Goal: Navigation & Orientation: Find specific page/section

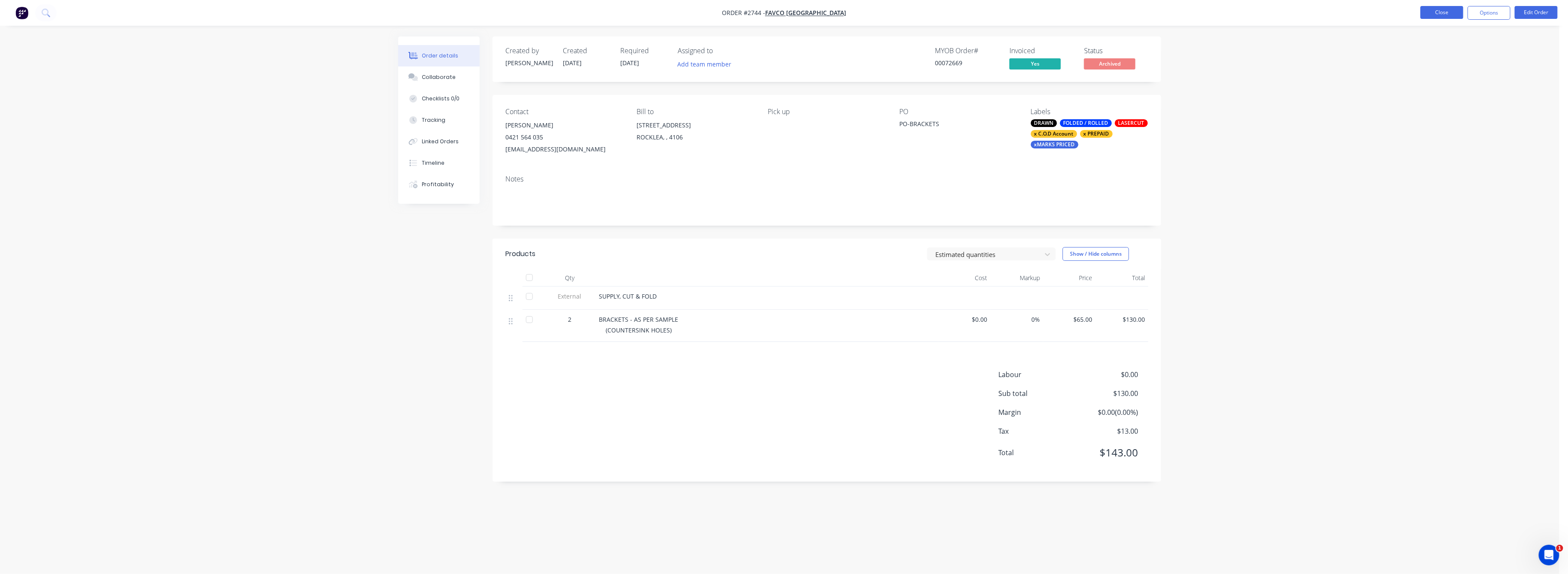
click at [1443, 8] on button "Close" at bounding box center [1442, 12] width 43 height 13
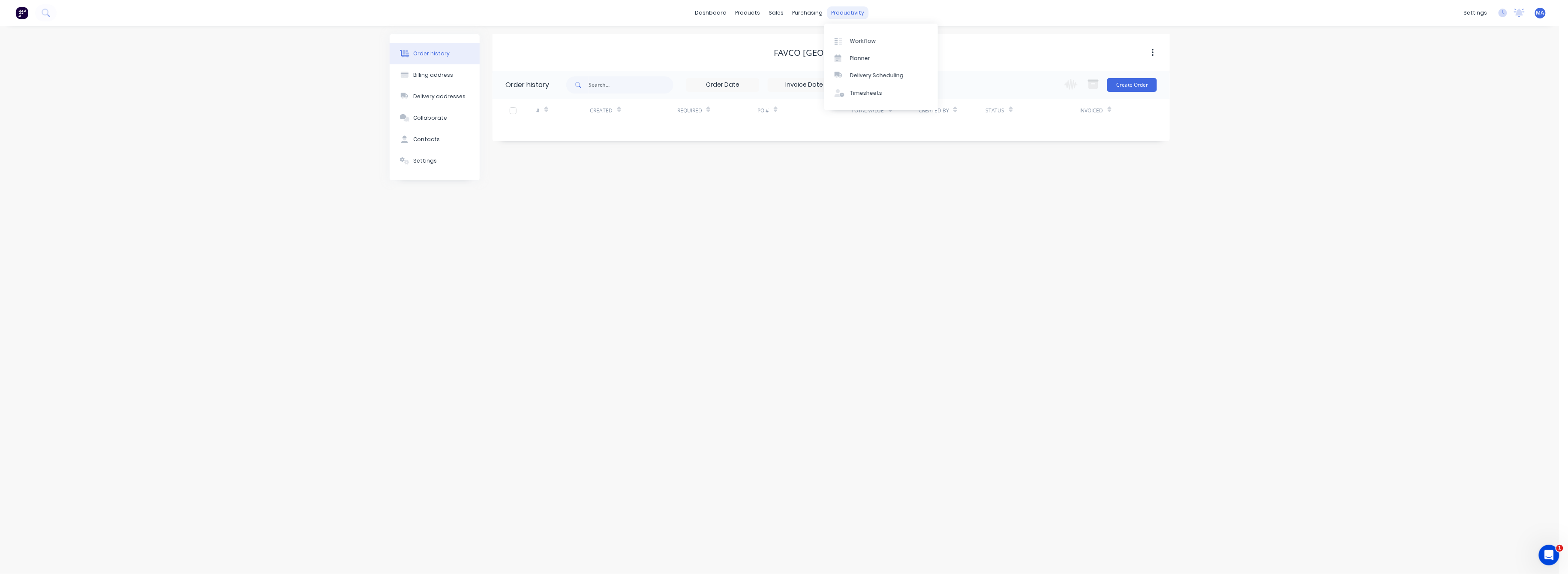
click at [842, 14] on div "productivity" at bounding box center [848, 13] width 42 height 13
click at [858, 33] on link "Workflow" at bounding box center [881, 41] width 114 height 17
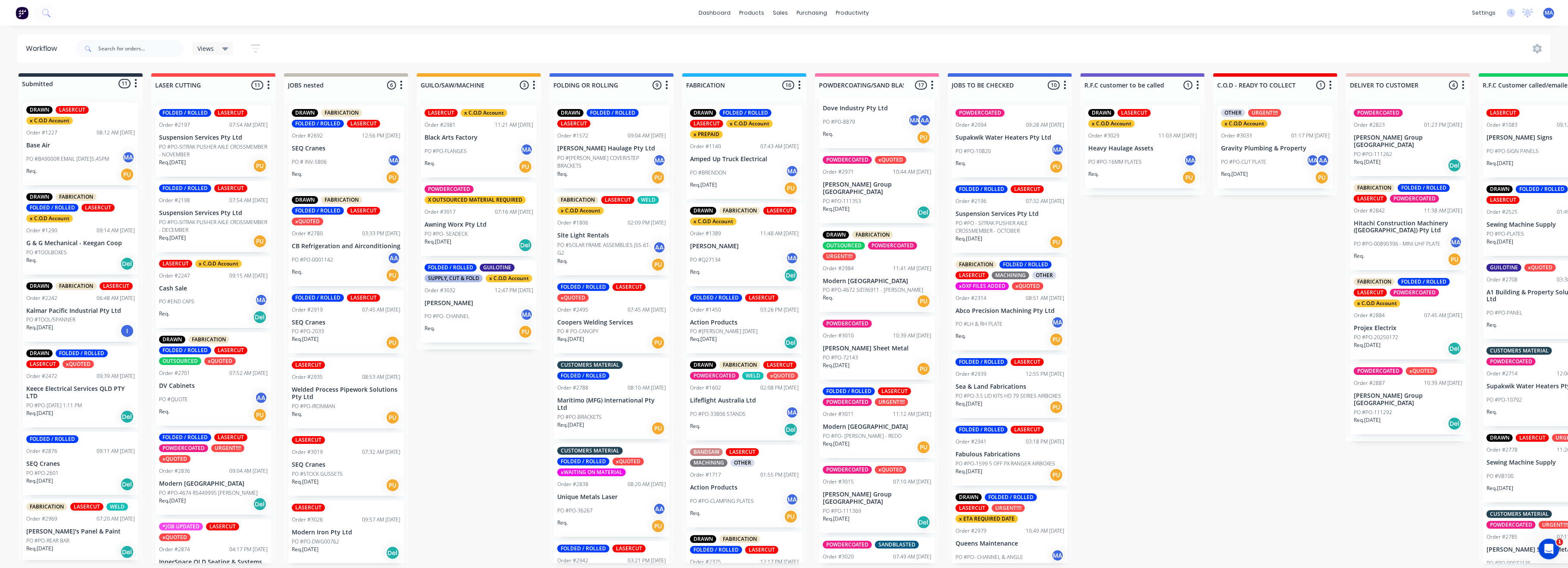
scroll to position [690, 0]
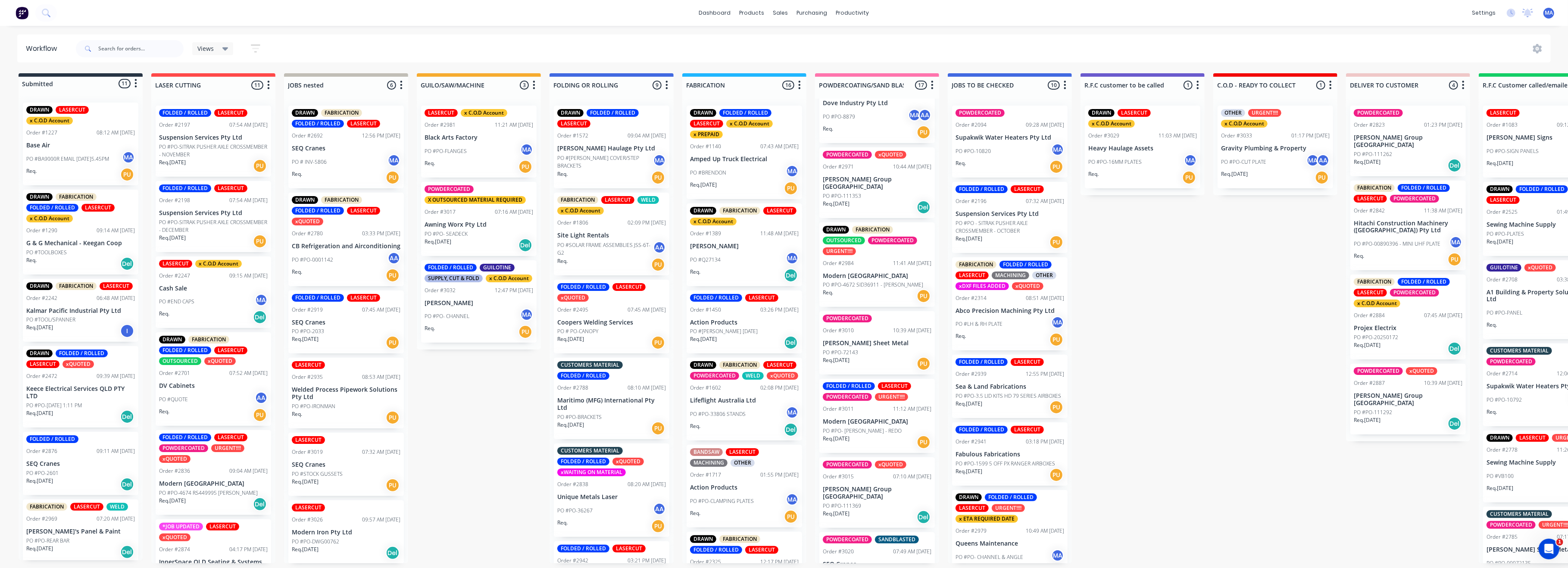
click at [869, 281] on p "PO #PO-4672 SID36911 - [PERSON_NAME]" at bounding box center [873, 285] width 100 height 8
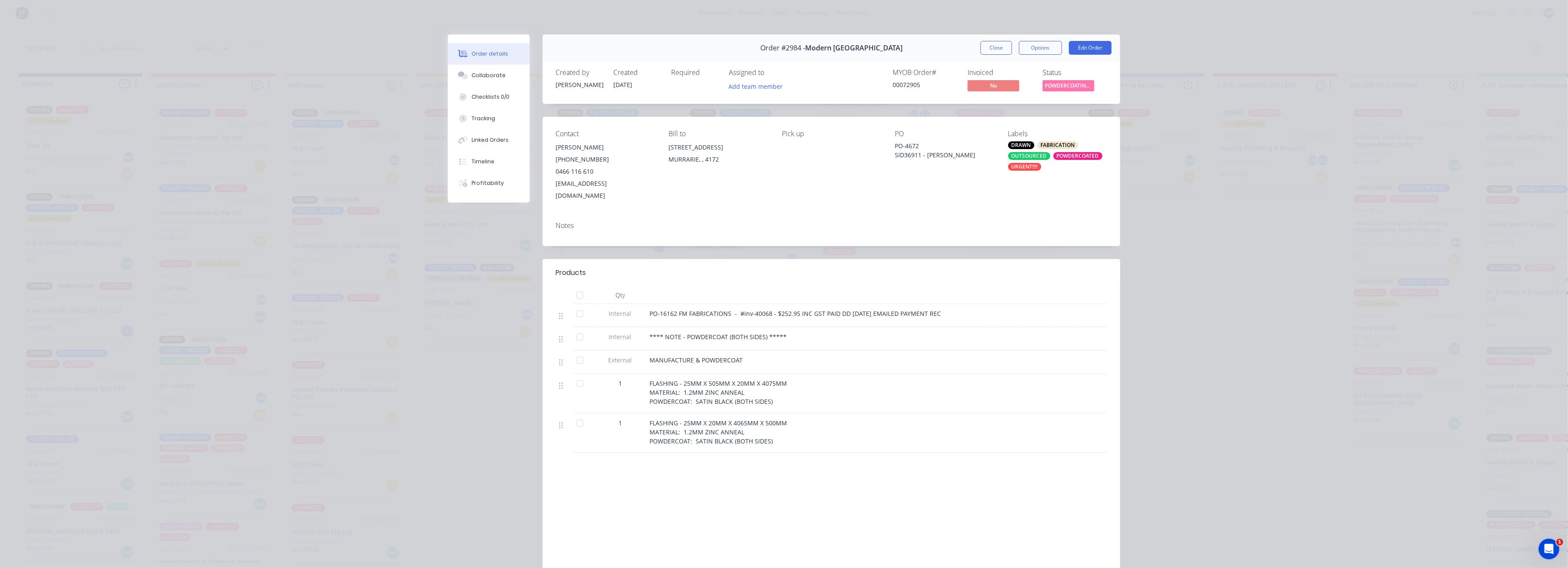
drag, startPoint x: 994, startPoint y: 49, endPoint x: 970, endPoint y: 99, distance: 55.5
click at [994, 49] on button "Close" at bounding box center [996, 47] width 31 height 14
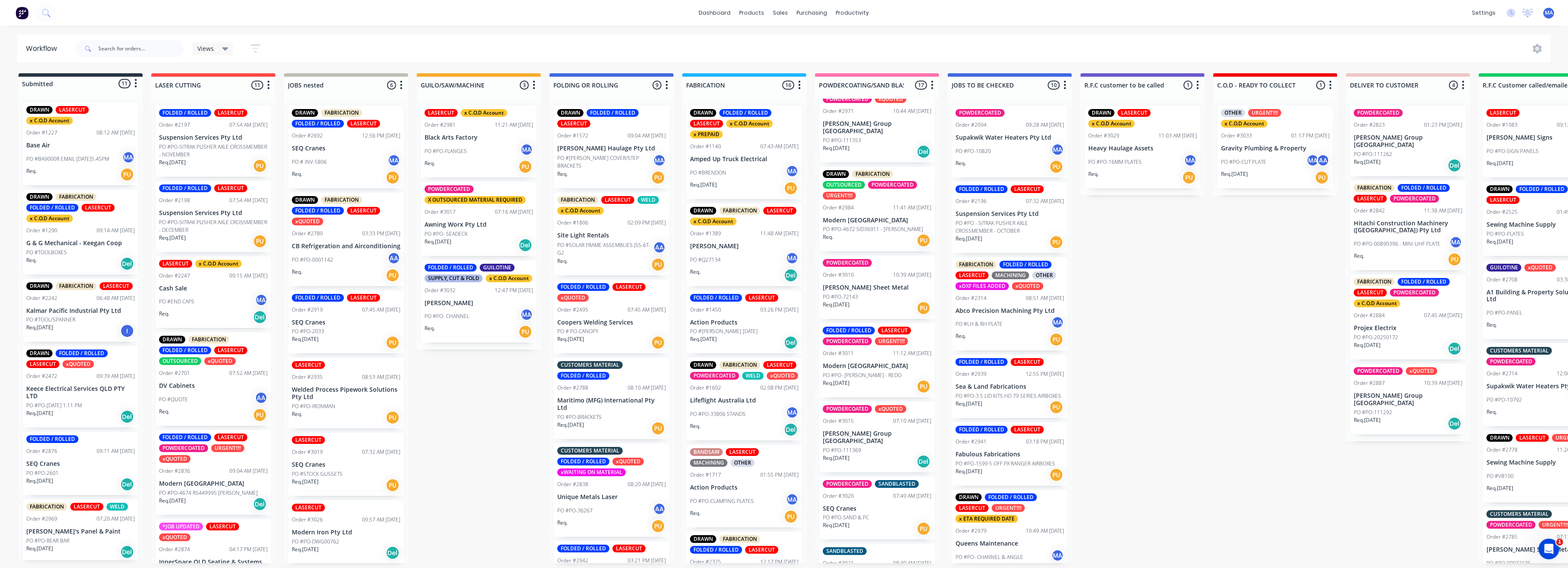
scroll to position [805, 0]
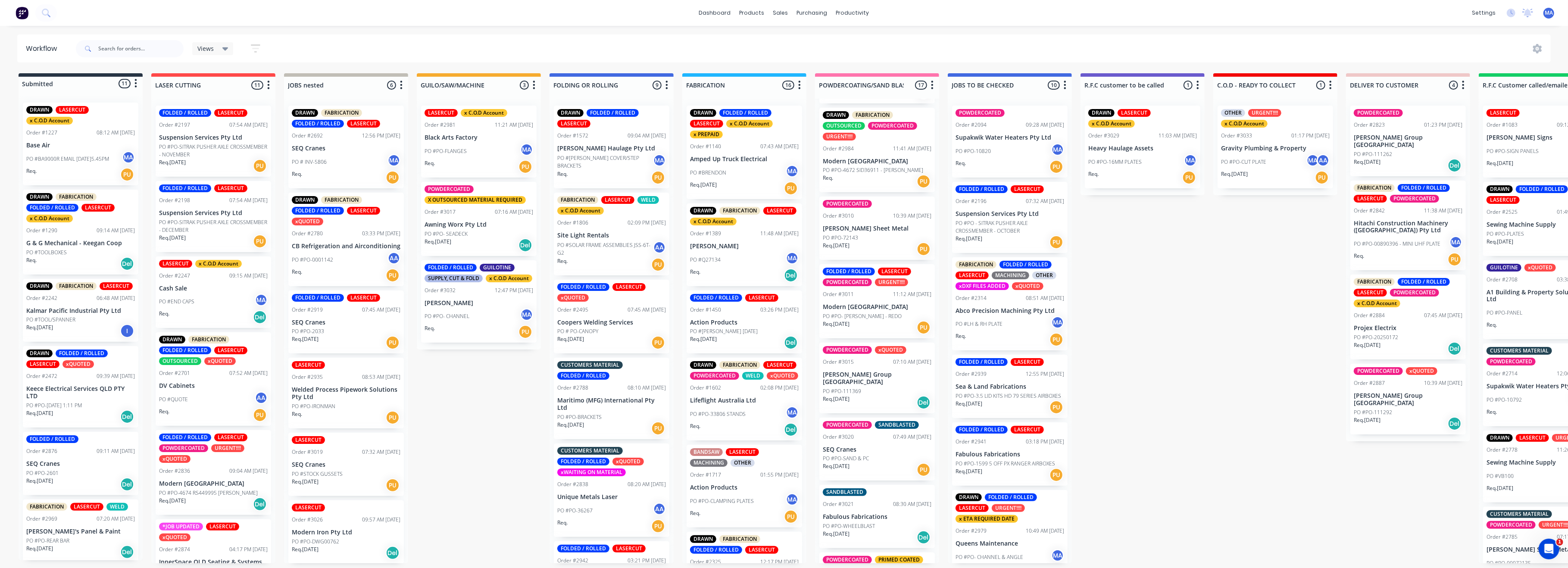
click at [866, 313] on p "PO #PO- [PERSON_NAME] - REDO" at bounding box center [862, 317] width 79 height 8
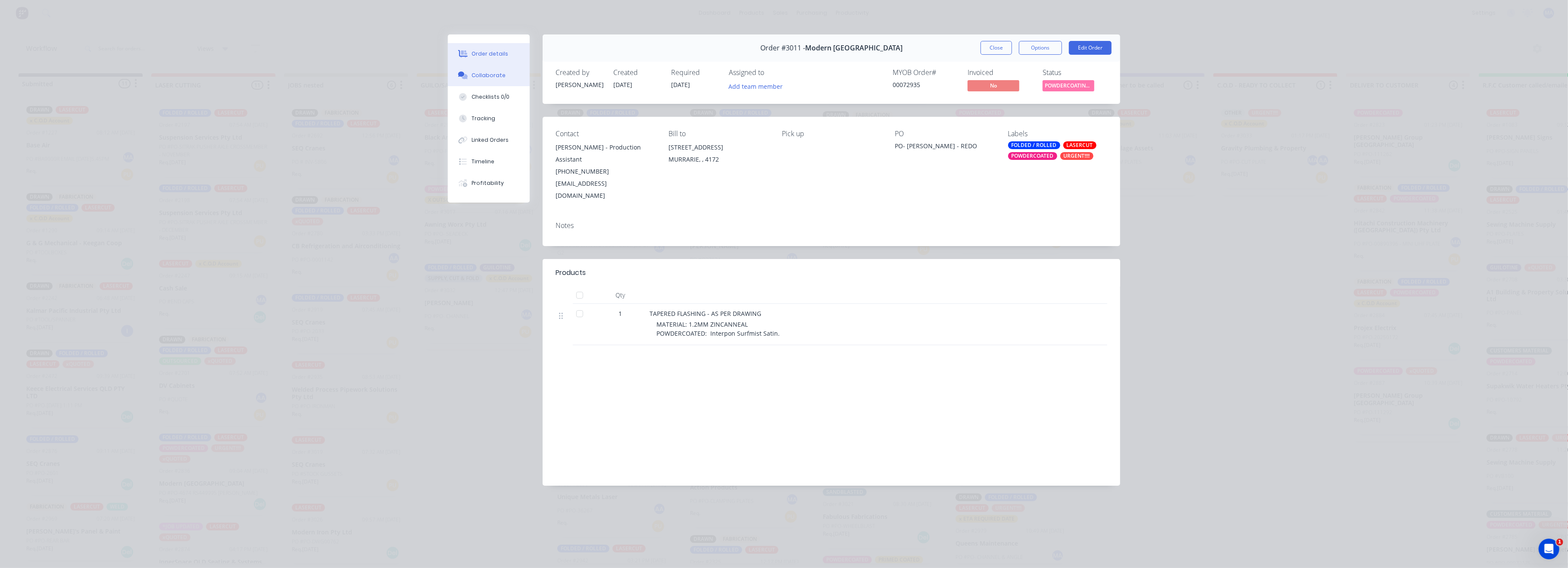
click at [487, 76] on div "Collaborate" at bounding box center [489, 76] width 34 height 8
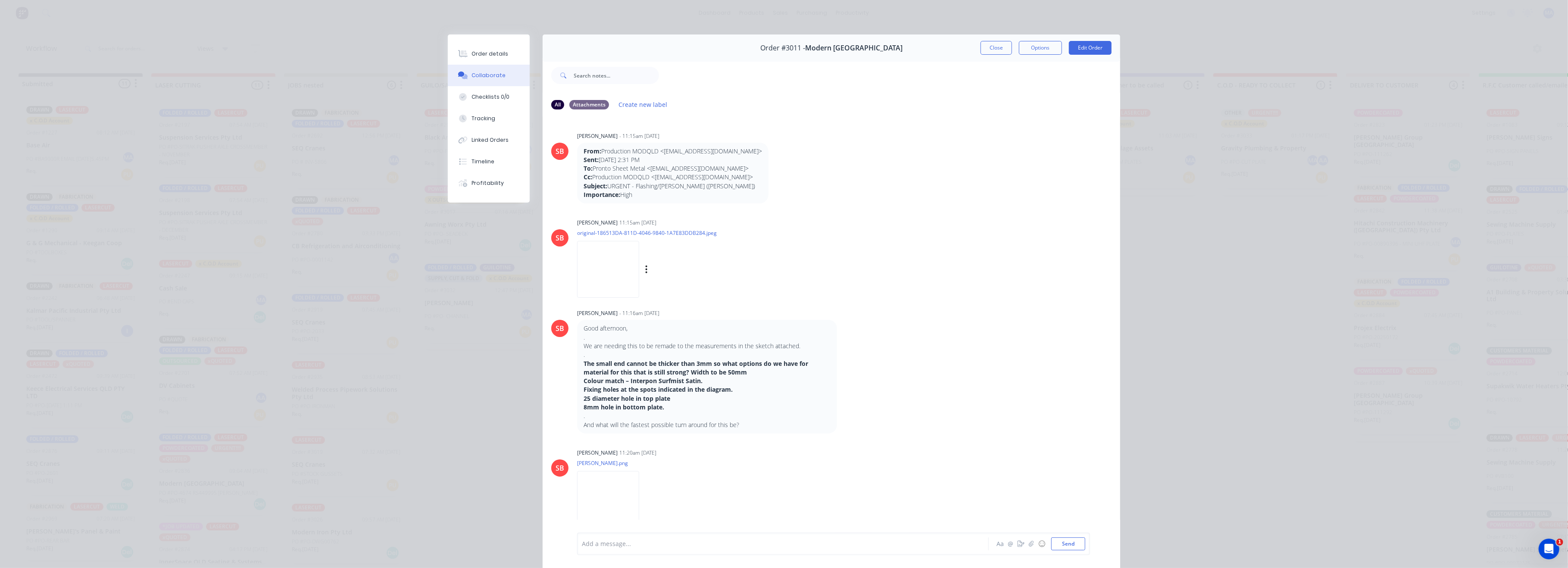
click at [615, 271] on img at bounding box center [608, 269] width 62 height 56
